Goal: Task Accomplishment & Management: Manage account settings

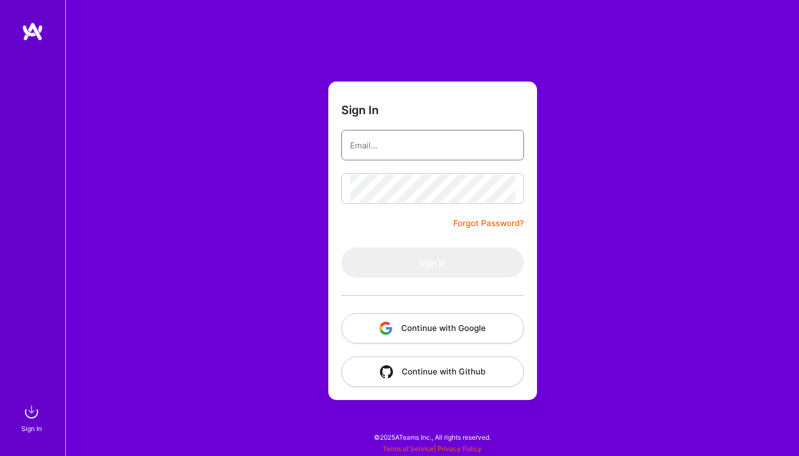
type input "[EMAIL_ADDRESS][DOMAIN_NAME]"
click at [432, 263] on button "Sign In" at bounding box center [432, 262] width 183 height 30
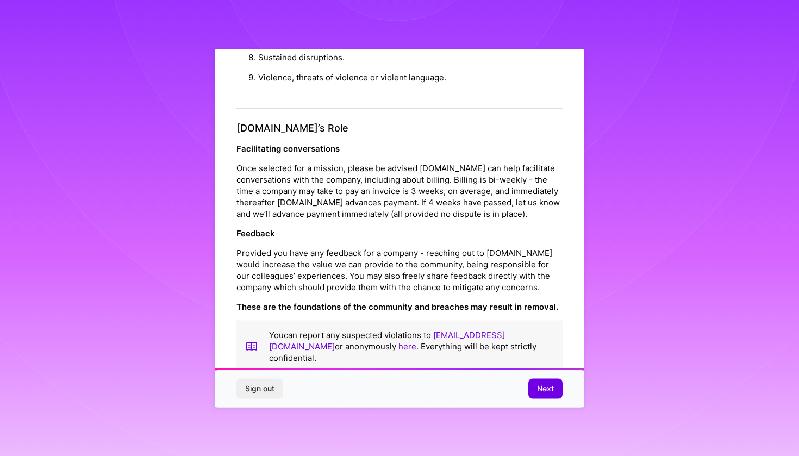
scroll to position [1136, 0]
click at [547, 389] on span "Next" at bounding box center [545, 388] width 17 height 11
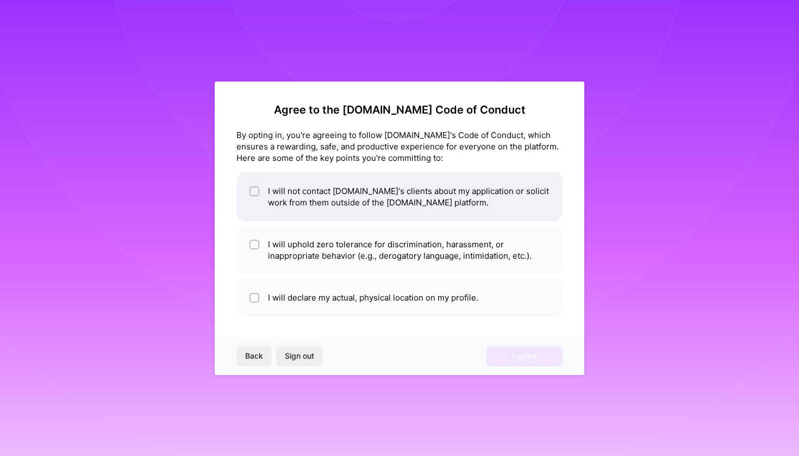
click at [321, 196] on li "I will not contact [DOMAIN_NAME]'s clients about my application or solicit work…" at bounding box center [399, 196] width 326 height 49
checkbox input "true"
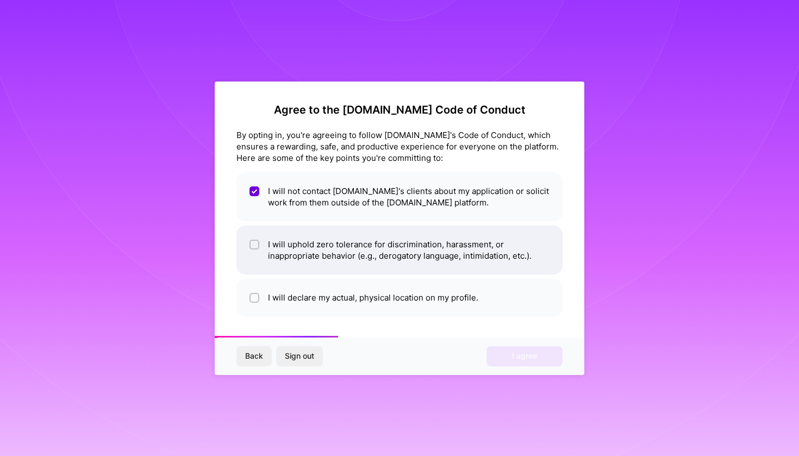
click at [327, 260] on li "I will uphold zero tolerance for discrimination, harassment, or inappropriate b…" at bounding box center [399, 250] width 326 height 49
checkbox input "true"
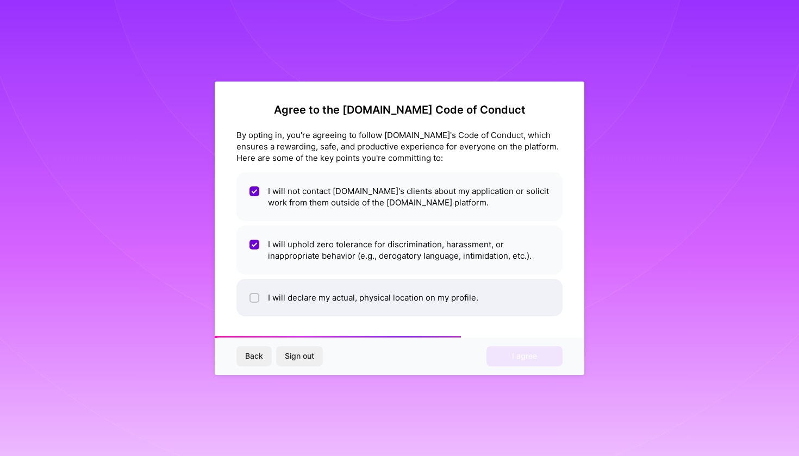
click at [338, 299] on li "I will declare my actual, physical location on my profile." at bounding box center [399, 298] width 326 height 38
checkbox input "true"
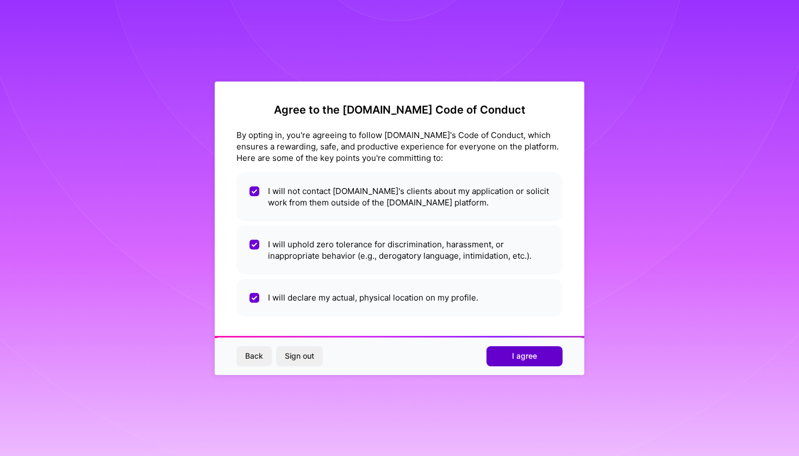
click at [526, 362] on button "I agree" at bounding box center [525, 356] width 76 height 20
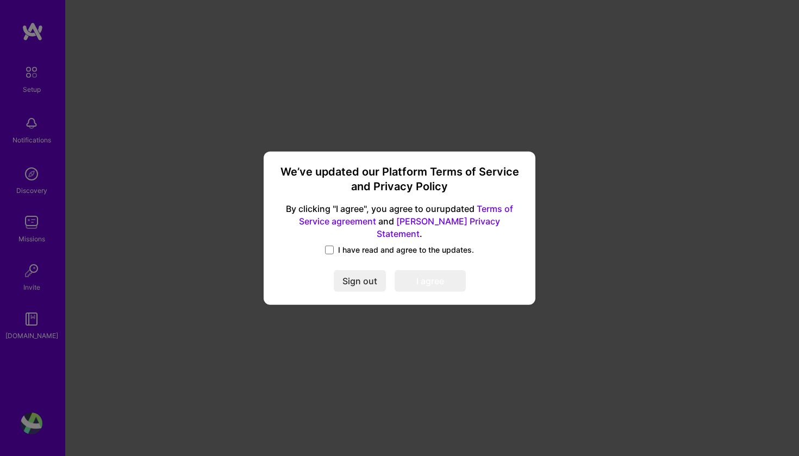
click at [367, 245] on span "I have read and agree to the updates." at bounding box center [406, 250] width 136 height 11
click at [0, 0] on input "I have read and agree to the updates." at bounding box center [0, 0] width 0 height 0
click at [415, 274] on button "I agree" at bounding box center [430, 281] width 71 height 22
